Goal: Check status: Check status

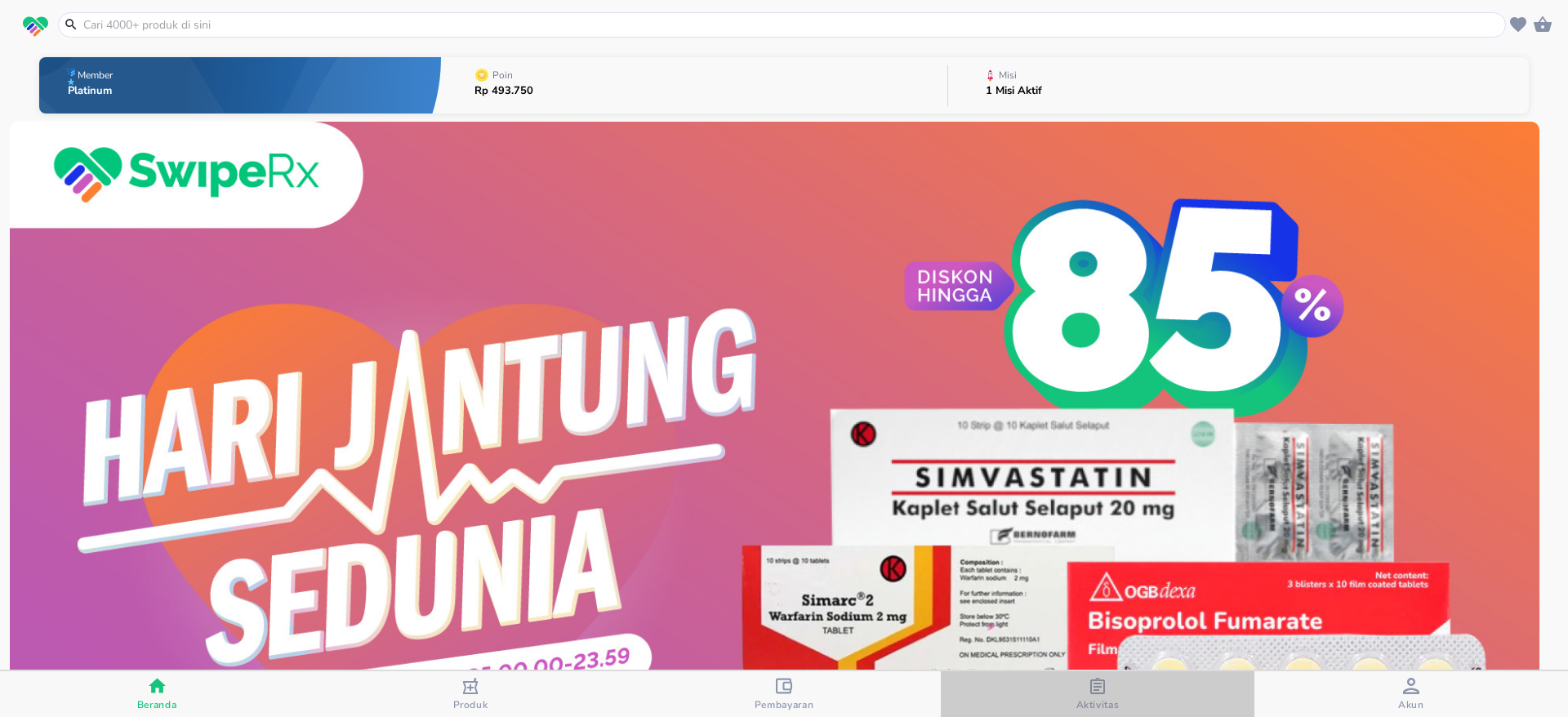
click at [1097, 681] on icon "button" at bounding box center [1098, 686] width 16 height 16
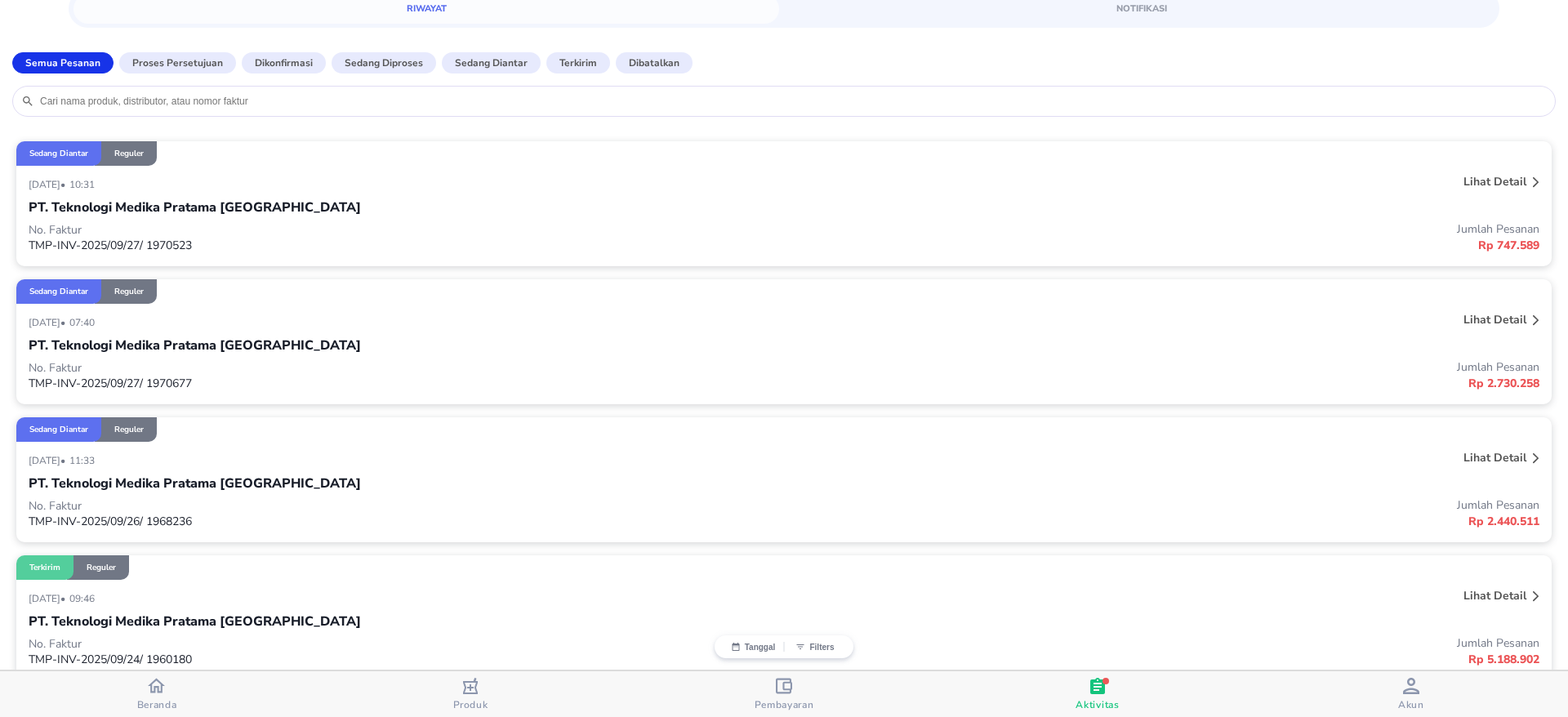
scroll to position [122, 0]
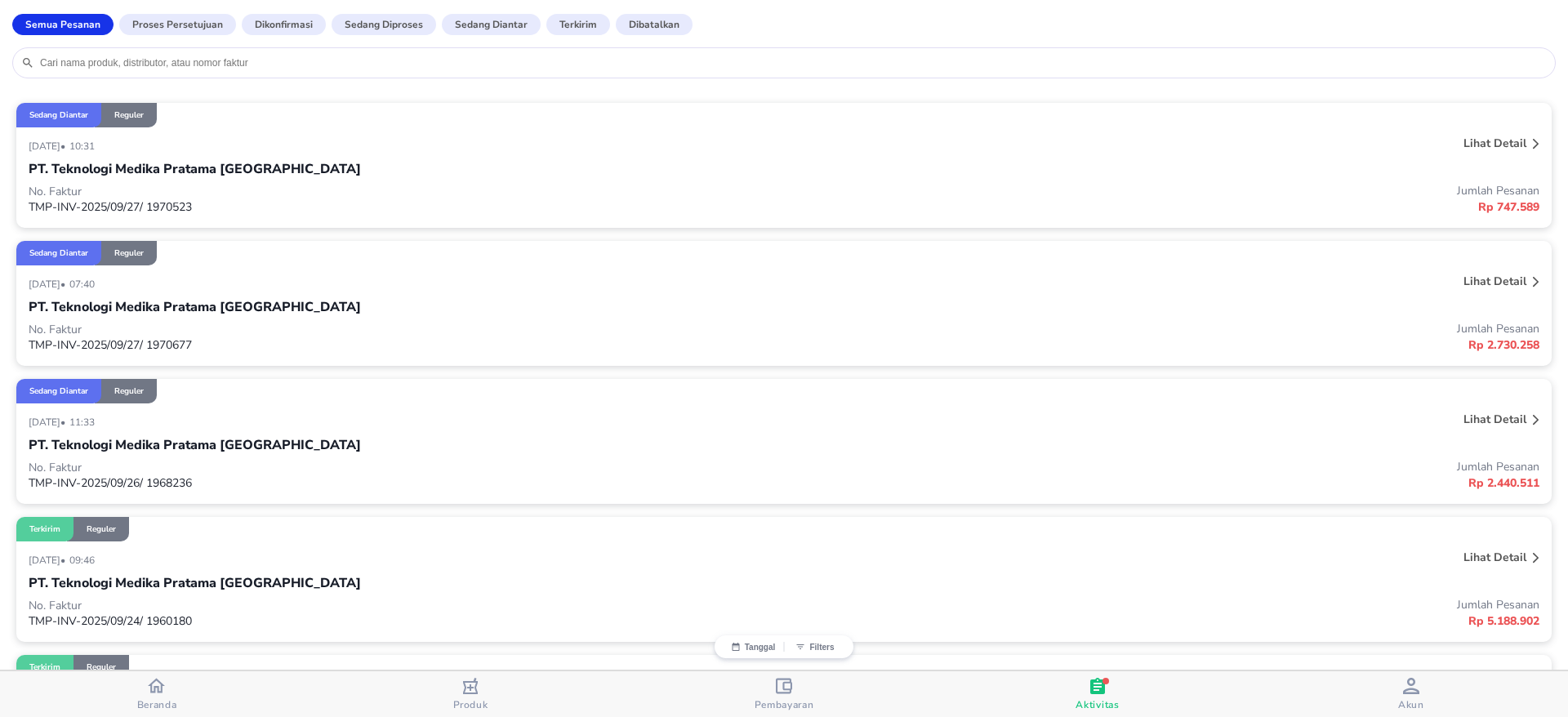
click at [1487, 416] on p "Lihat detail" at bounding box center [1494, 419] width 63 height 15
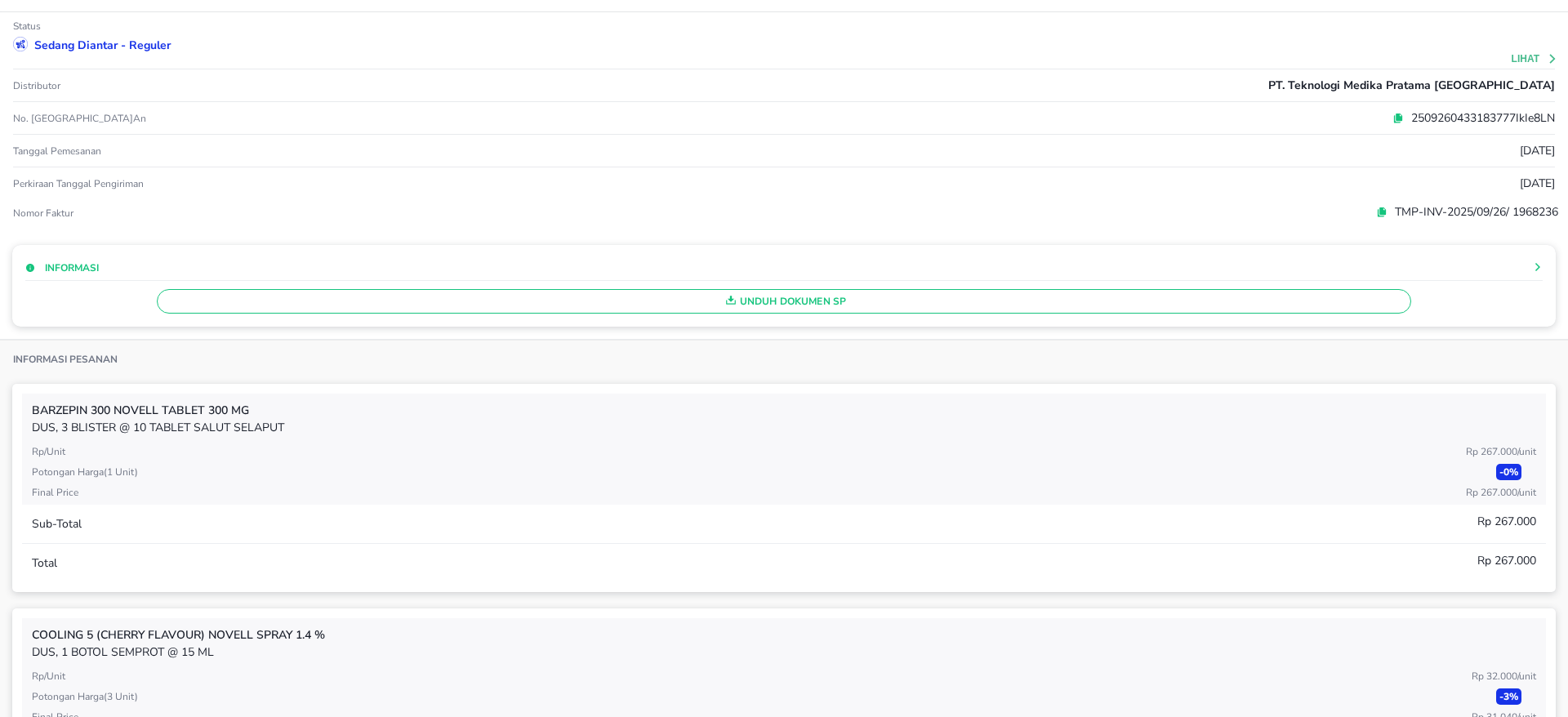
scroll to position [0, 0]
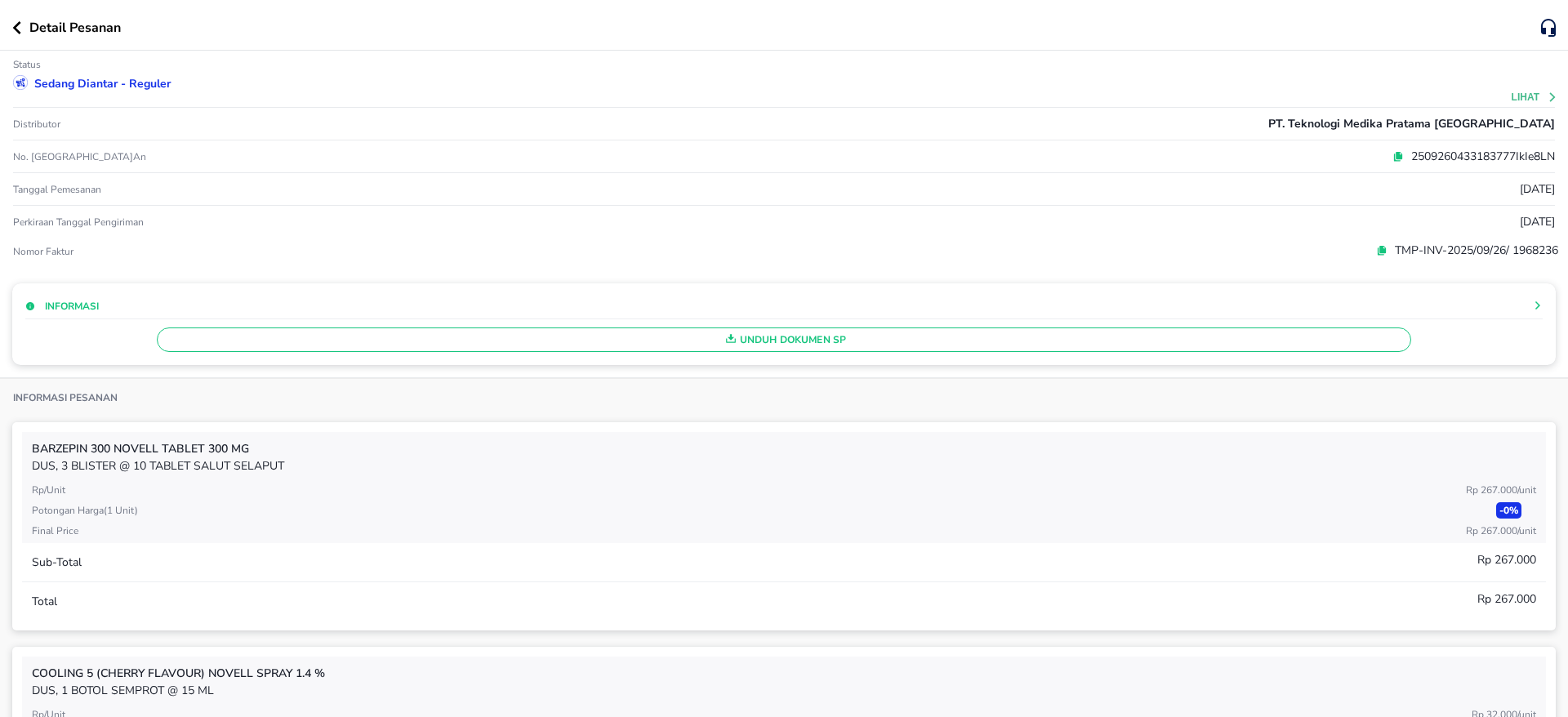
click at [13, 25] on icon "button" at bounding box center [16, 27] width 9 height 13
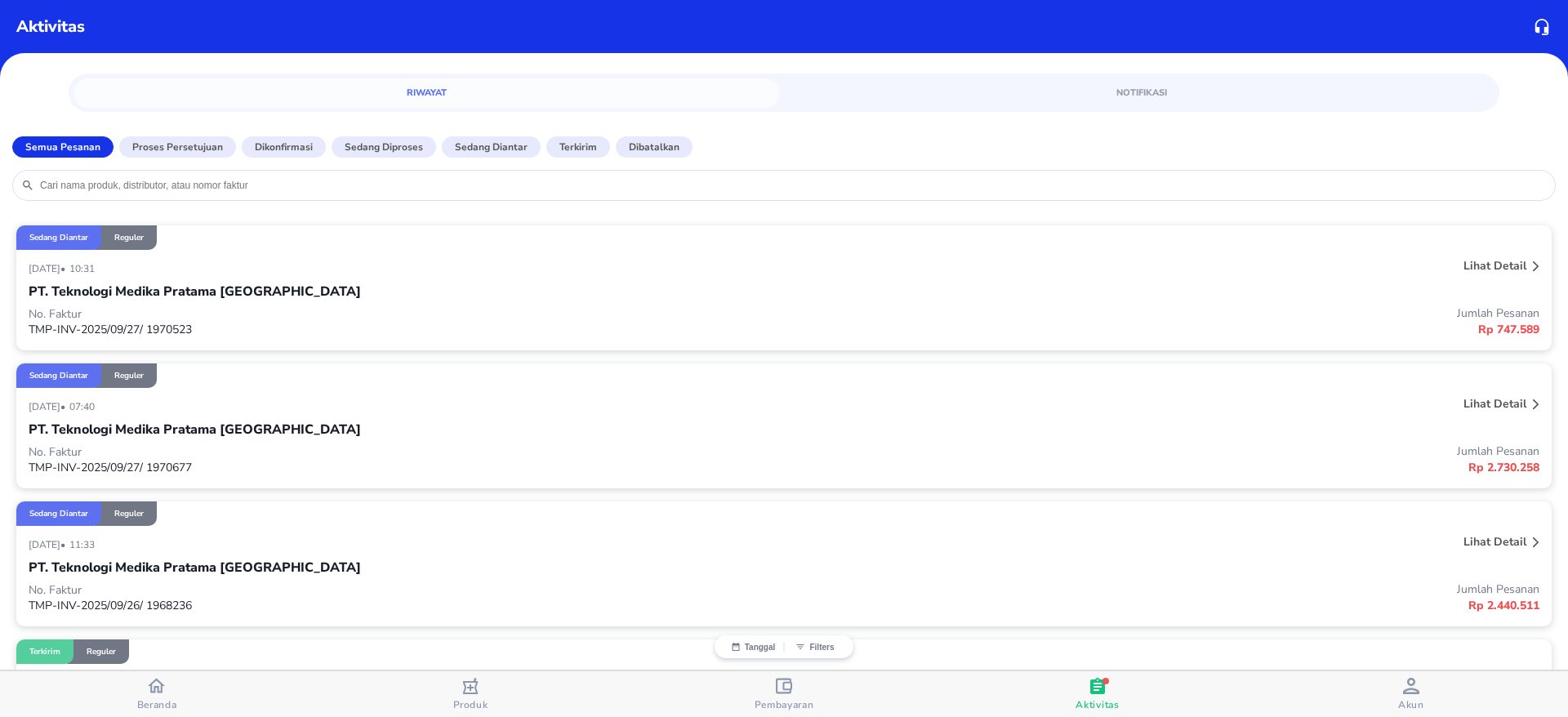
scroll to position [122, 0]
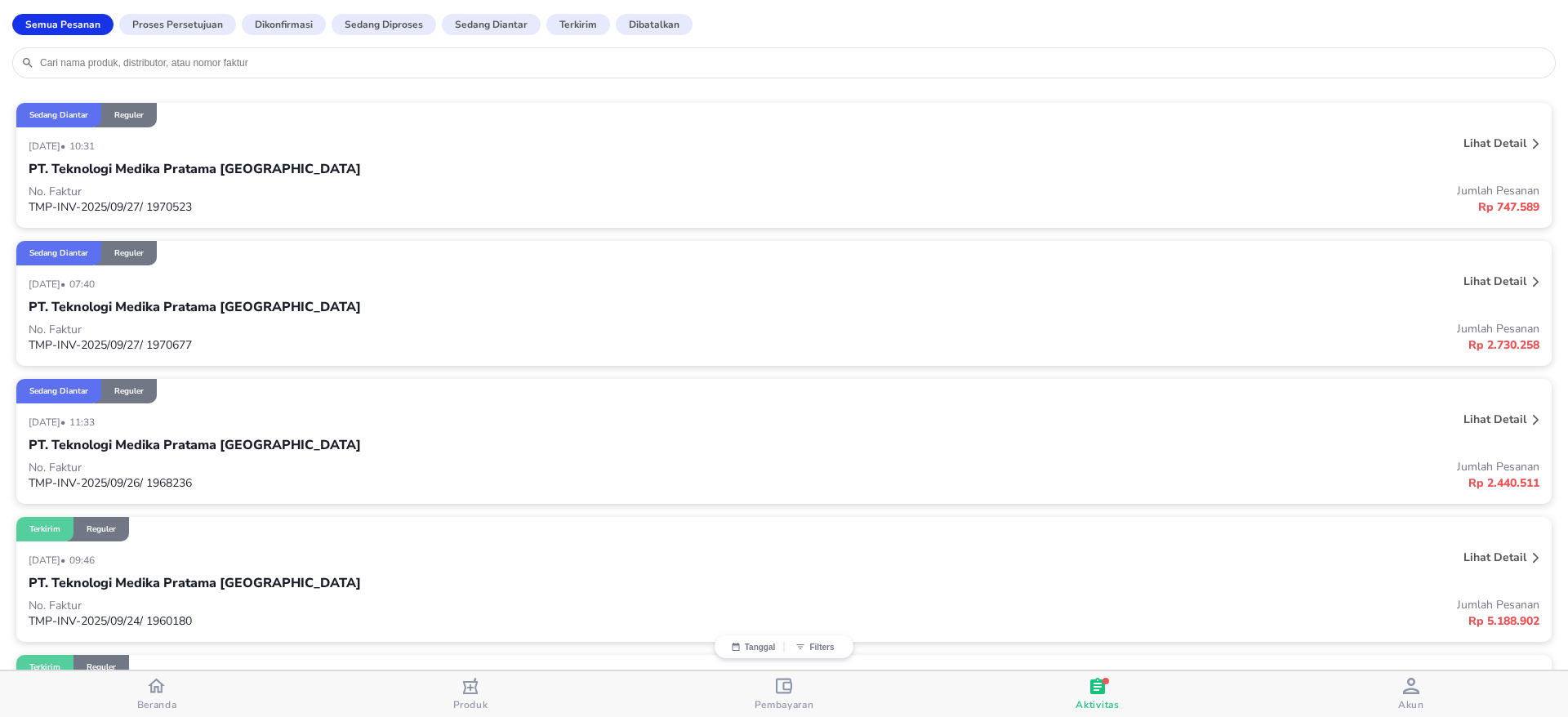
click at [1471, 416] on p "Lihat detail" at bounding box center [1494, 419] width 63 height 15
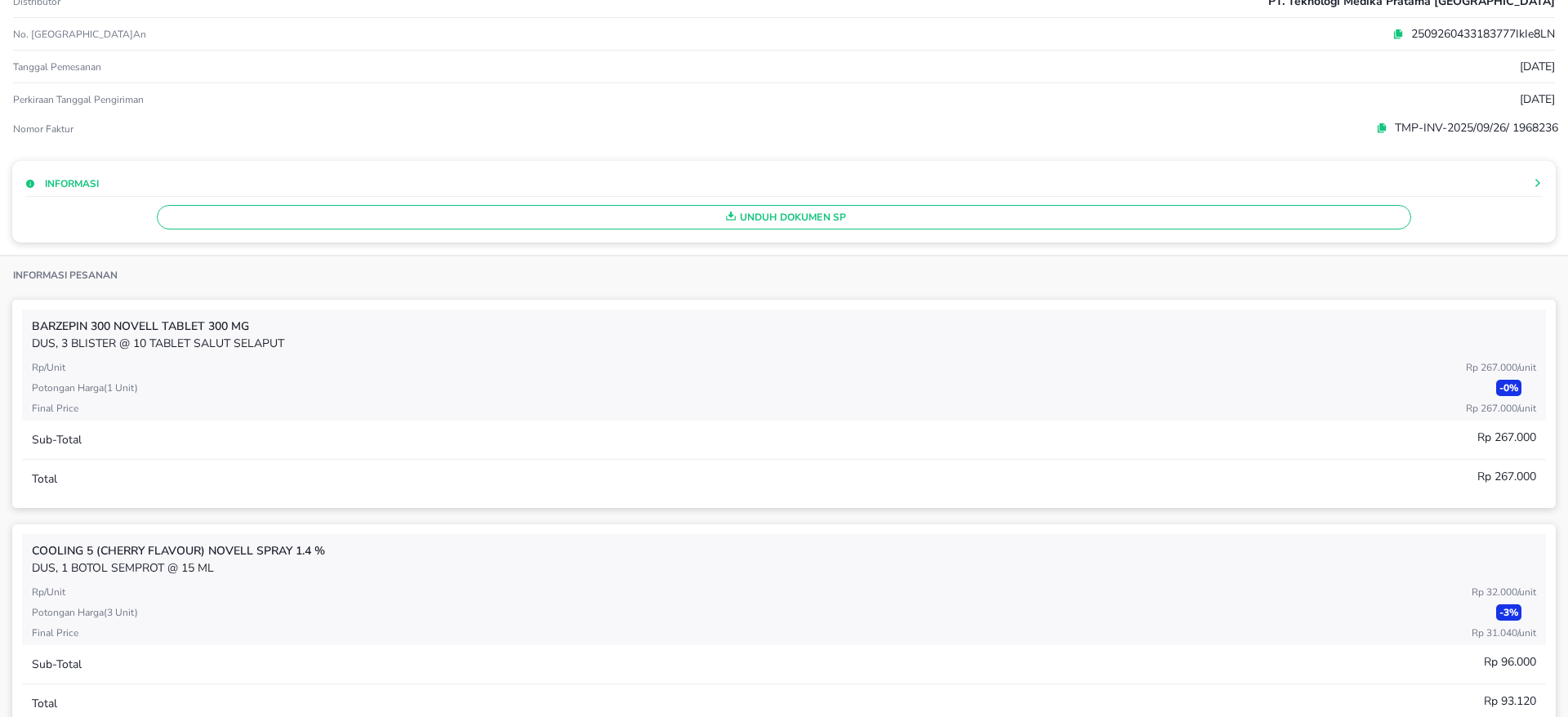
scroll to position [245, 0]
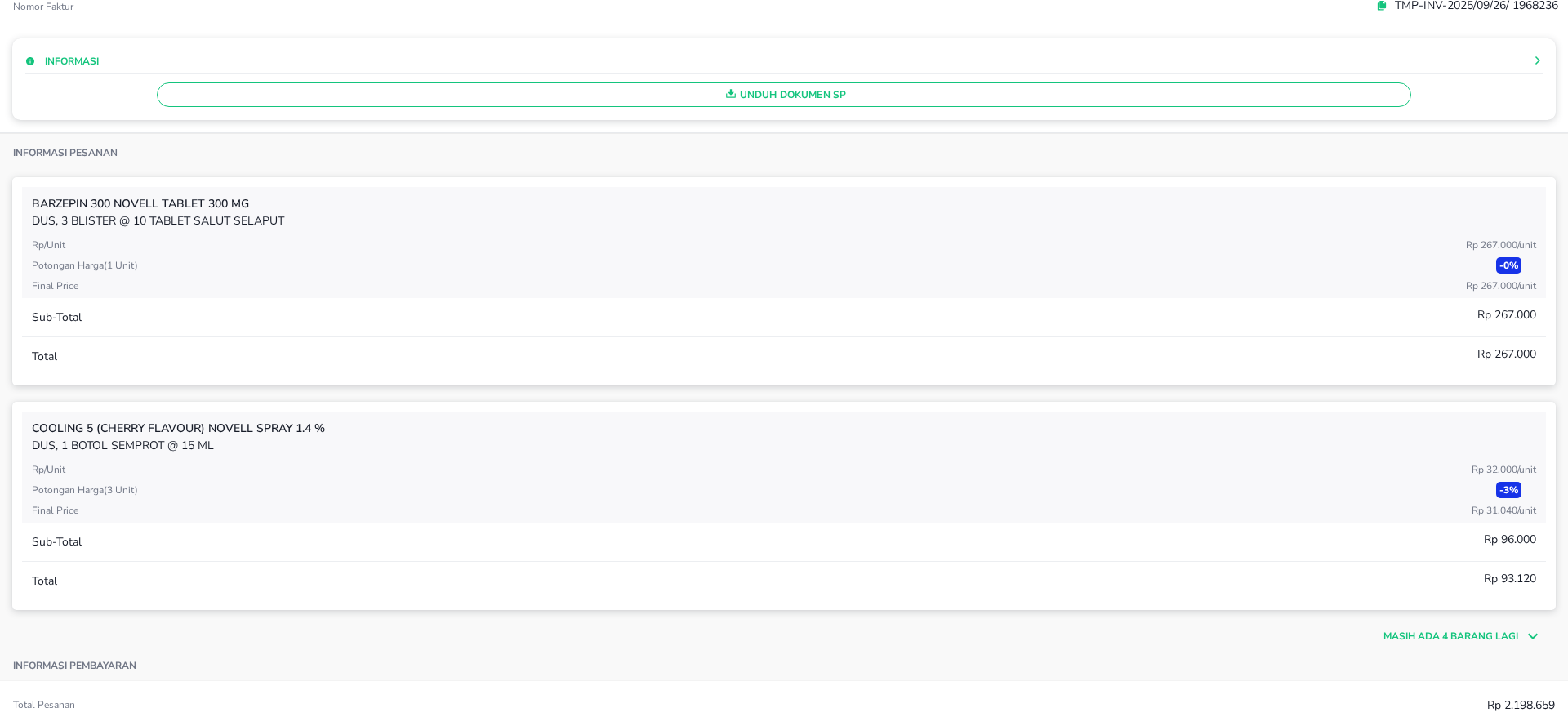
click at [1399, 635] on p "Masih ada 4 barang lagi" at bounding box center [1451, 636] width 135 height 15
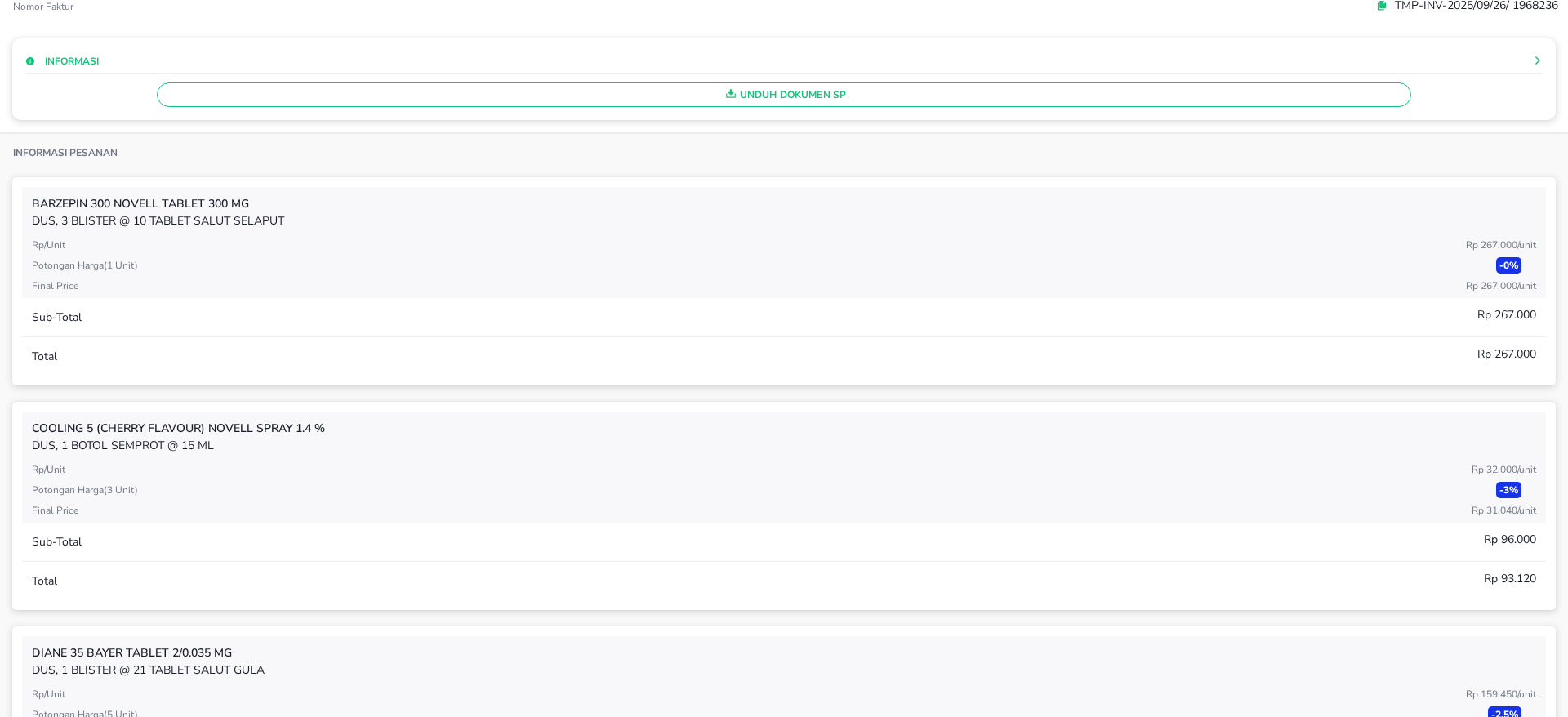
scroll to position [0, 0]
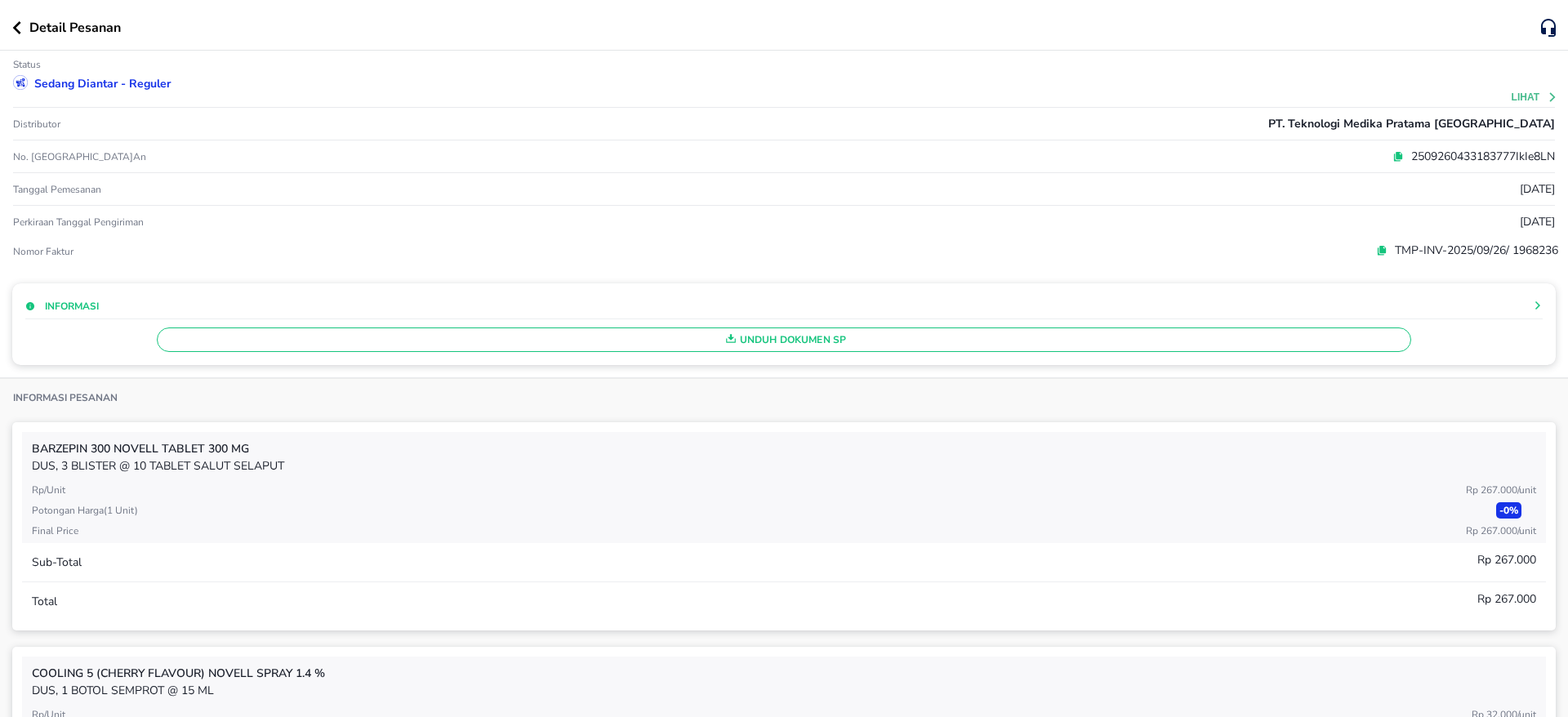
drag, startPoint x: 15, startPoint y: 28, endPoint x: 54, endPoint y: 74, distance: 60.3
click at [15, 28] on icon "button" at bounding box center [16, 27] width 8 height 13
